Goal: Book appointment/travel/reservation

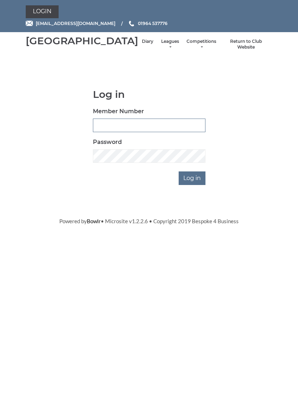
type input "1039"
click at [192, 185] on input "Log in" at bounding box center [191, 178] width 27 height 14
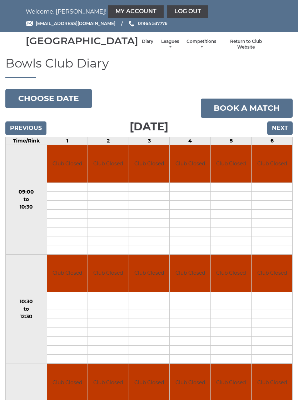
click at [282, 134] on input "Next" at bounding box center [279, 128] width 25 height 14
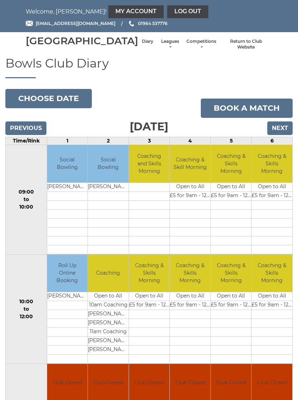
click at [284, 133] on input "Next" at bounding box center [279, 128] width 25 height 14
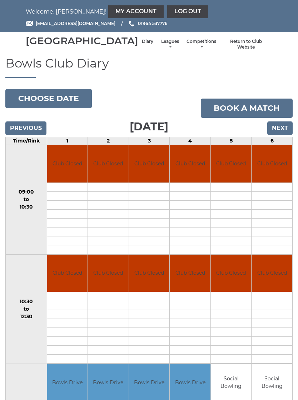
click at [254, 227] on td at bounding box center [271, 222] width 41 height 9
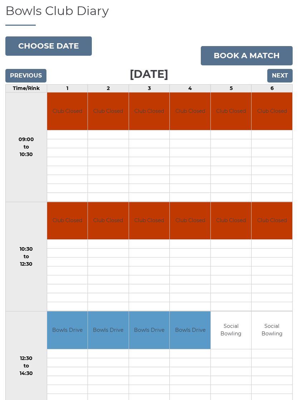
scroll to position [52, 0]
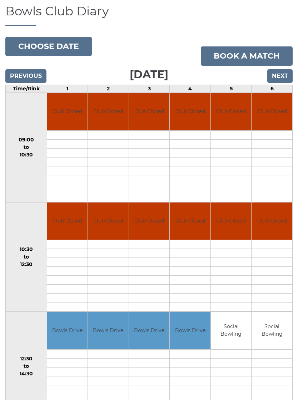
click at [280, 82] on input "Next" at bounding box center [279, 76] width 25 height 14
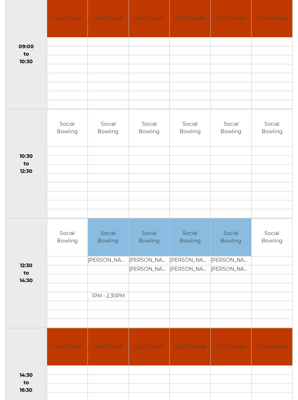
scroll to position [145, 0]
